Goal: Information Seeking & Learning: Learn about a topic

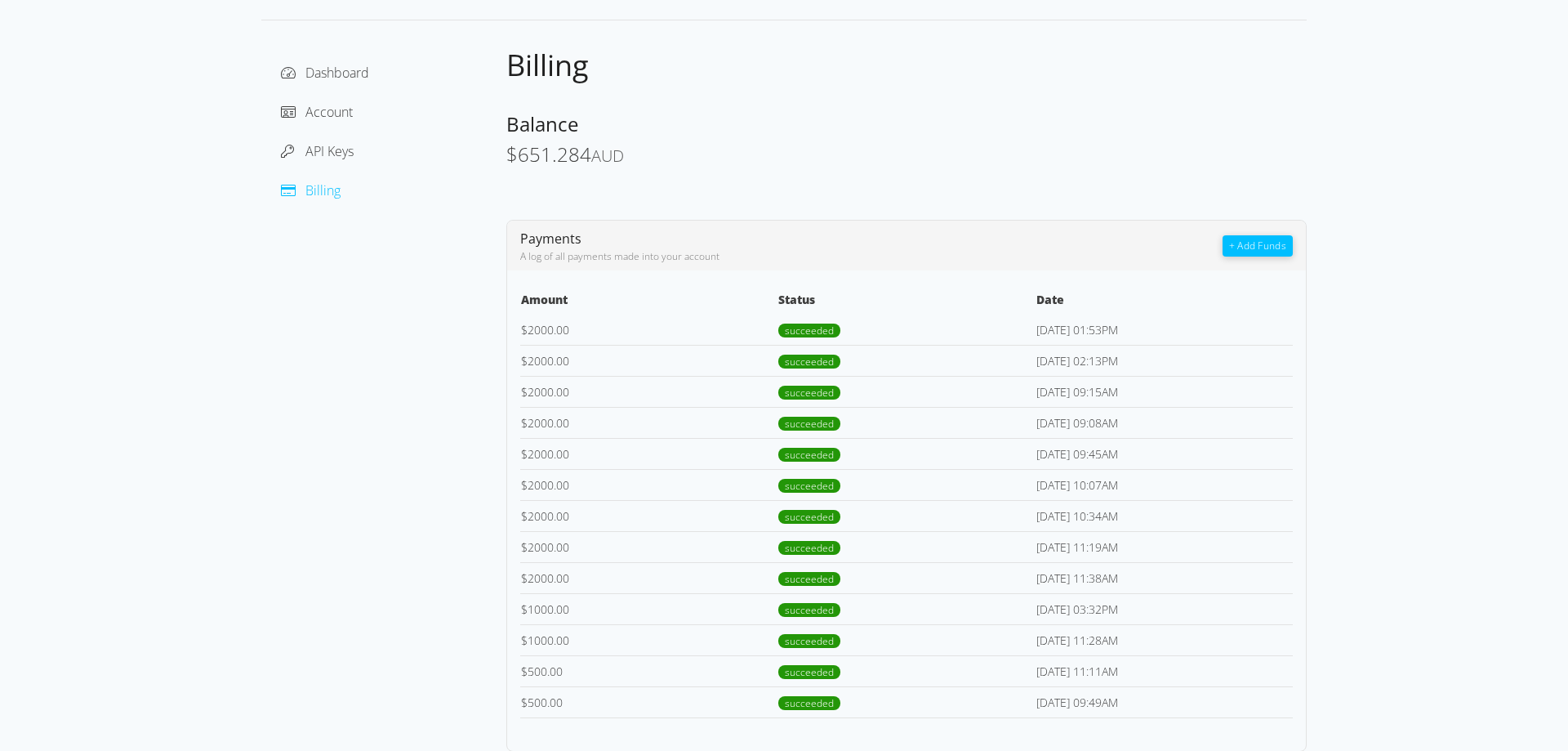
scroll to position [62, 0]
click at [311, 151] on span "API Keys" at bounding box center [329, 150] width 48 height 18
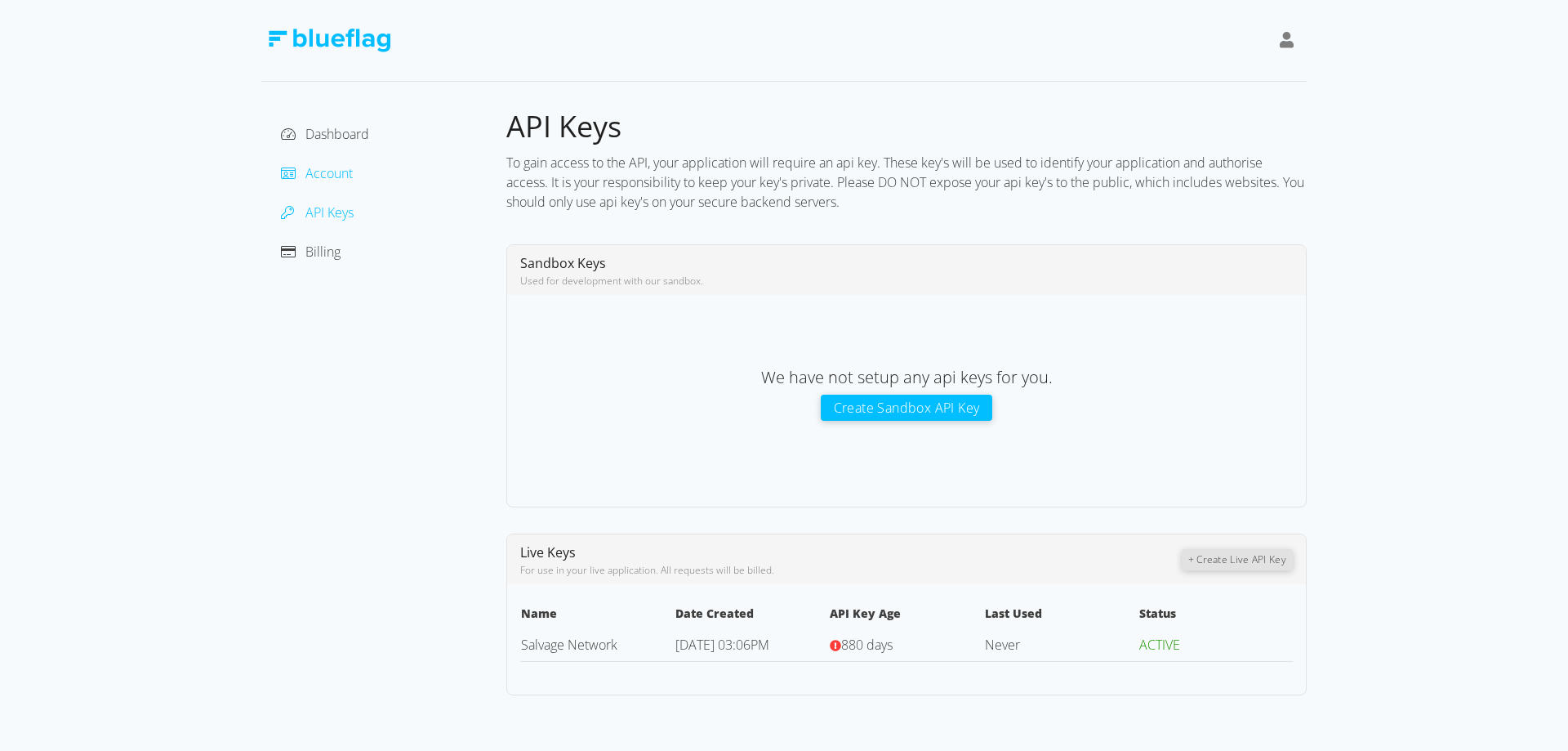
click at [314, 173] on span "Account" at bounding box center [328, 173] width 47 height 18
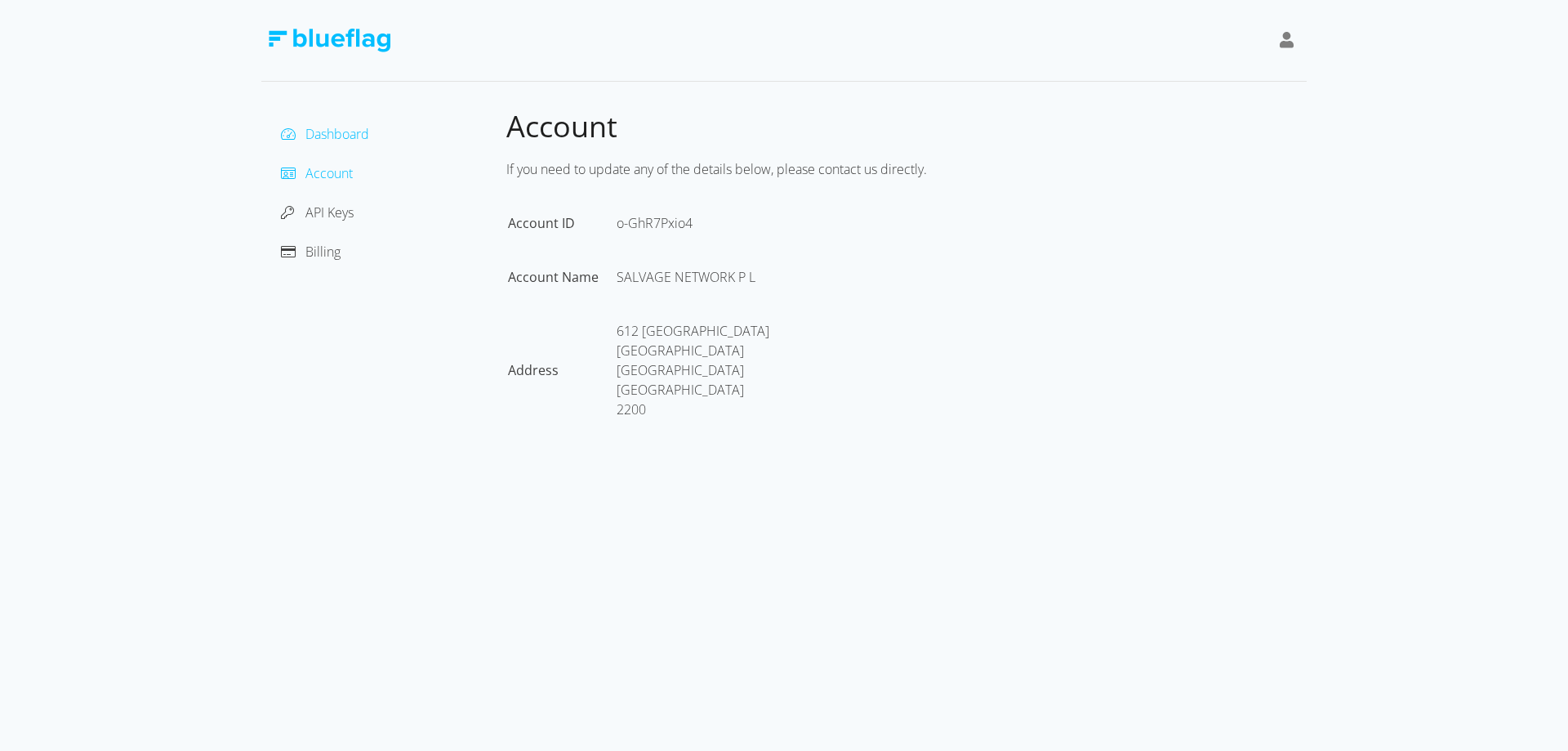
click at [327, 131] on span "Dashboard" at bounding box center [337, 134] width 63 height 18
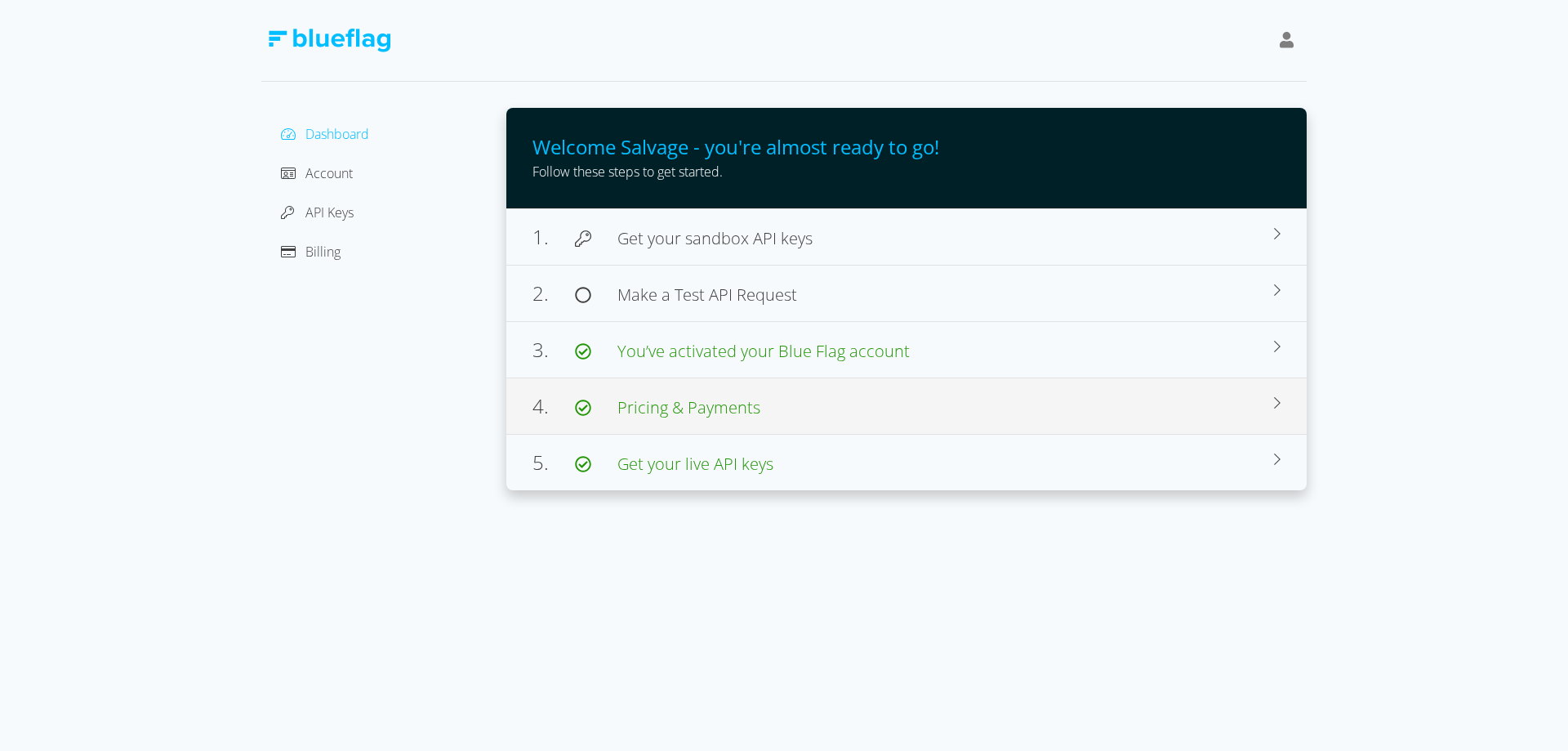
click at [703, 408] on span "Pricing & Payments" at bounding box center [688, 407] width 143 height 22
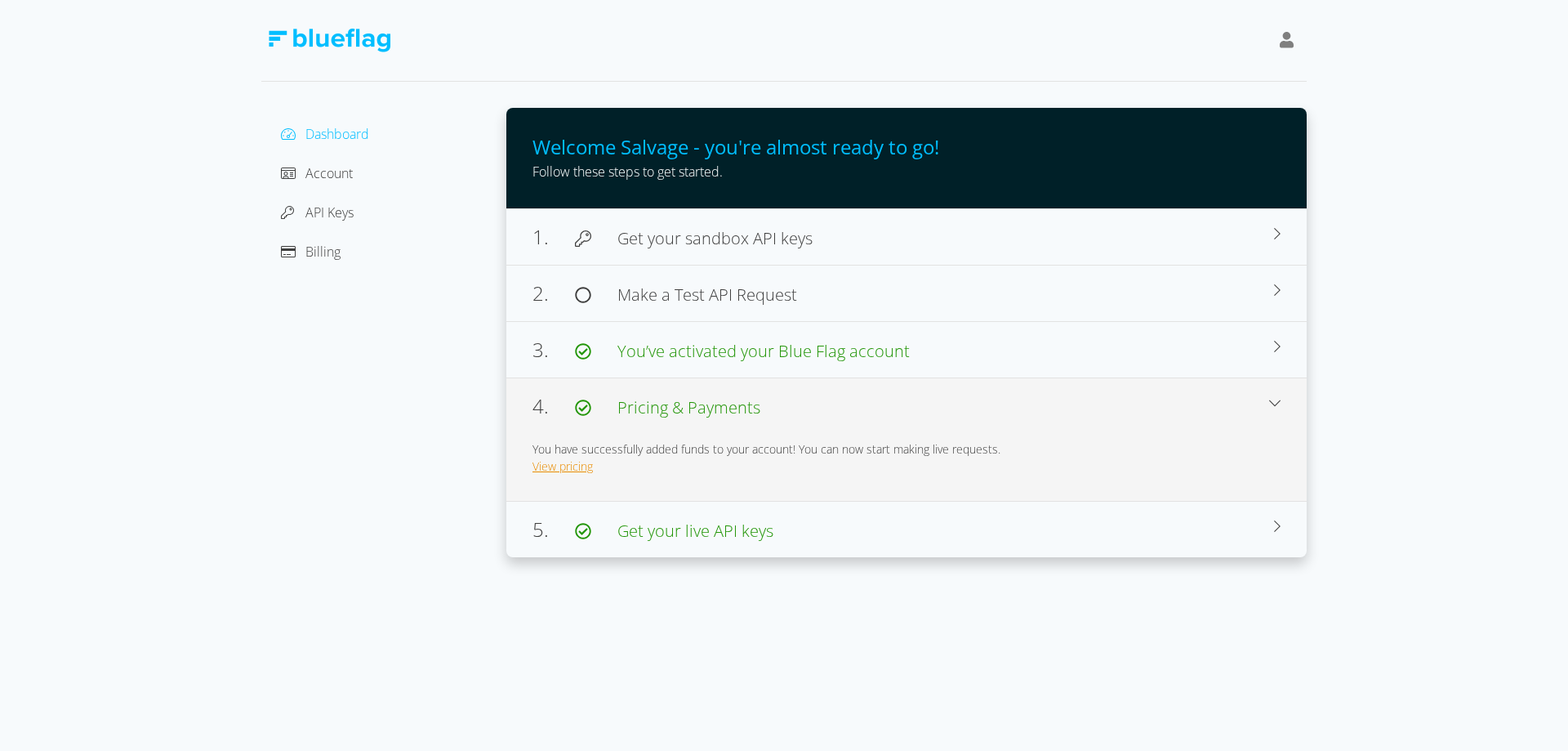
click at [578, 467] on link "View pricing" at bounding box center [562, 466] width 61 height 15
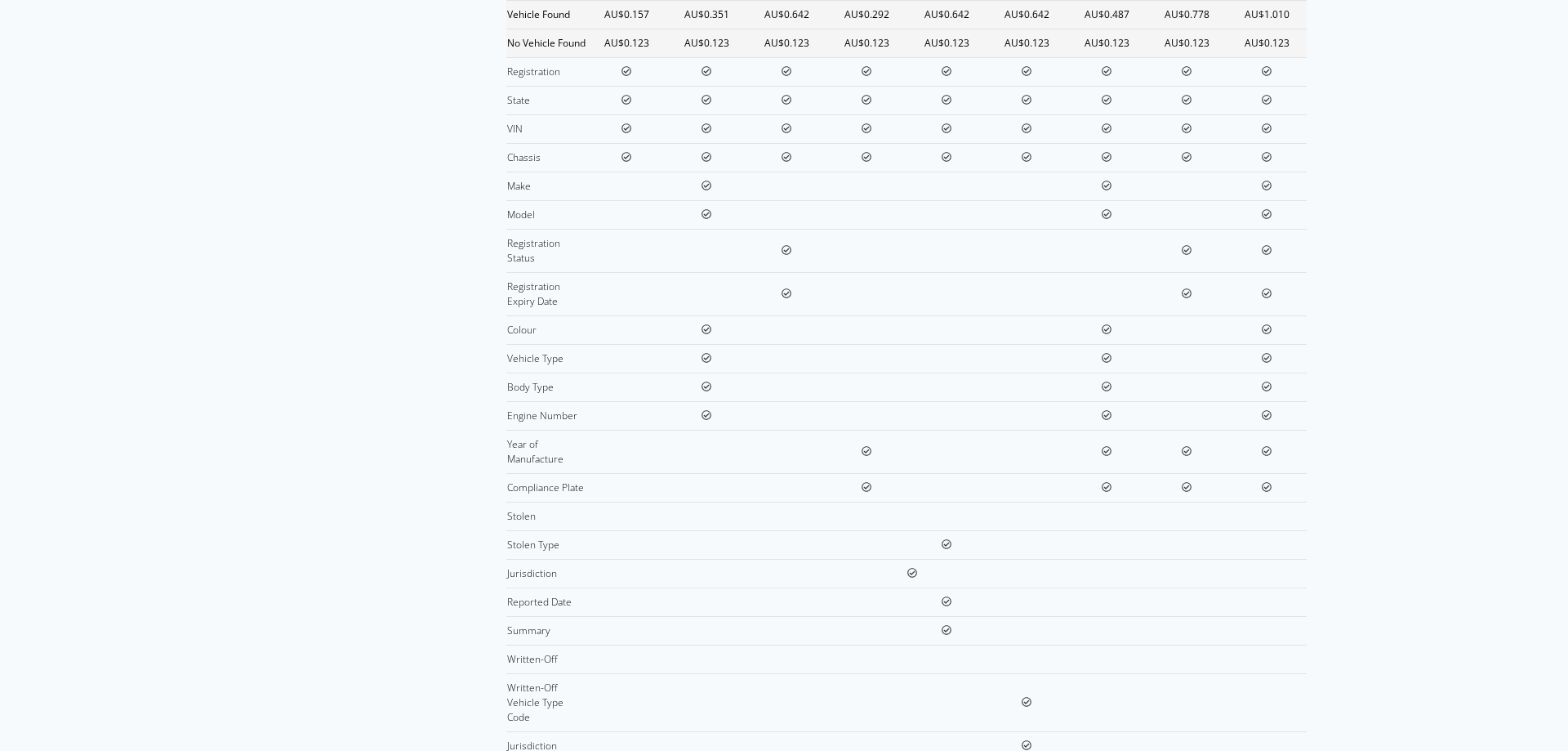
scroll to position [199, 0]
